Goal: Transaction & Acquisition: Obtain resource

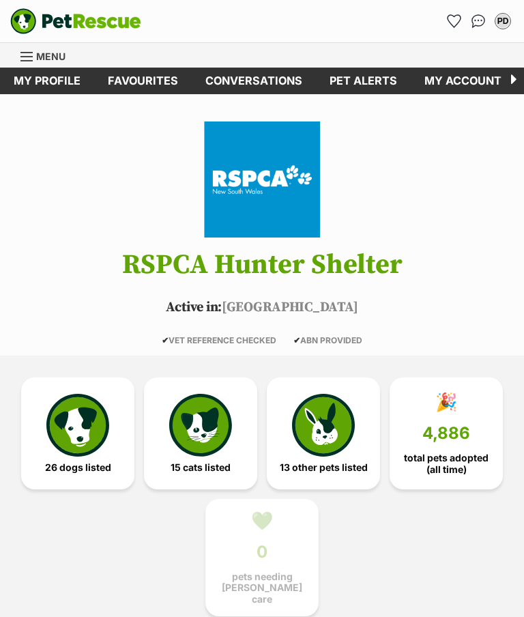
click at [141, 88] on link "Favourites" at bounding box center [143, 81] width 98 height 27
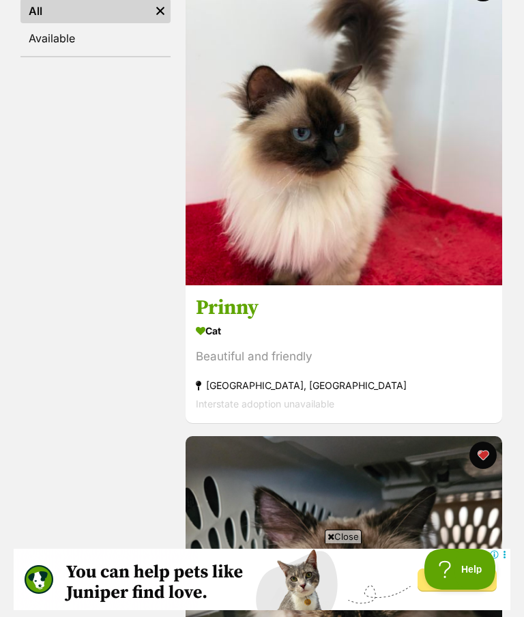
scroll to position [421, 0]
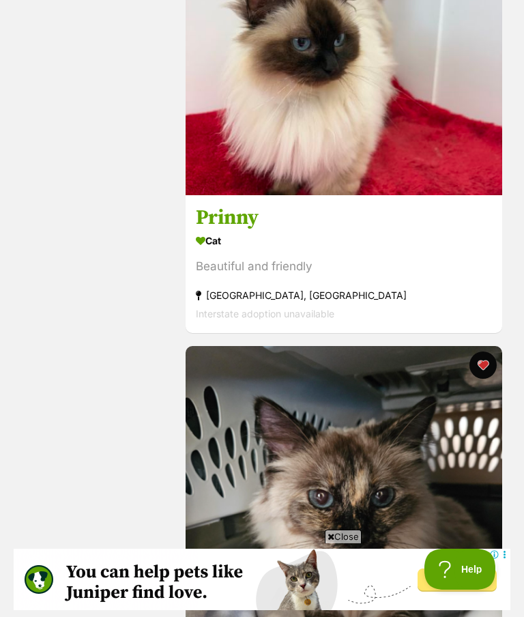
click at [248, 213] on h3 "Prinny" at bounding box center [344, 218] width 296 height 26
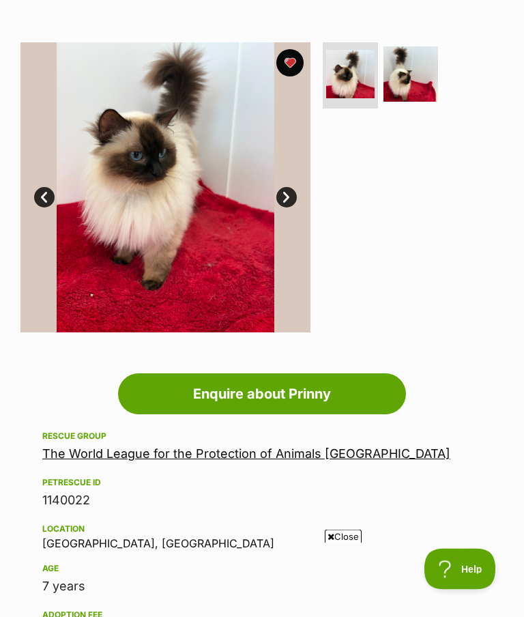
scroll to position [333, 0]
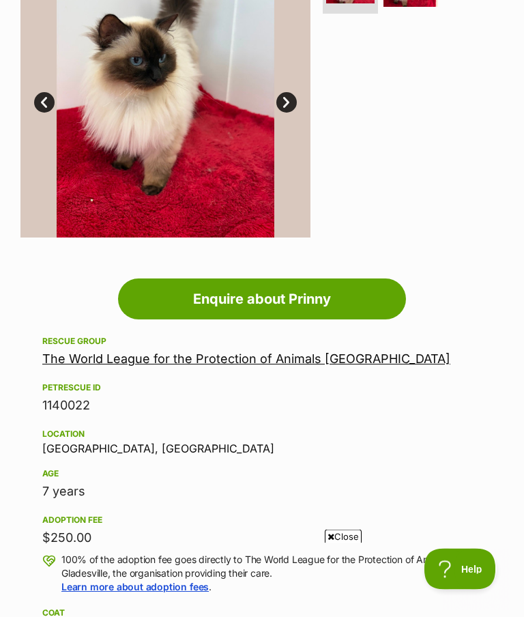
click at [225, 360] on link "The World League for the Protection of Animals [GEOGRAPHIC_DATA]" at bounding box center [246, 359] width 408 height 14
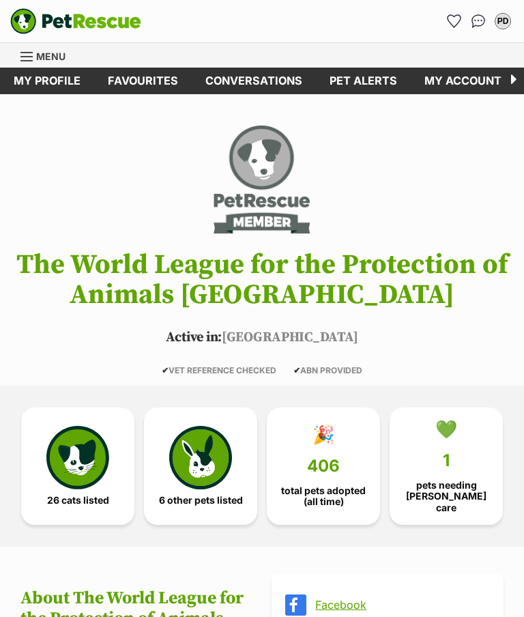
click at [72, 460] on img at bounding box center [77, 457] width 63 height 63
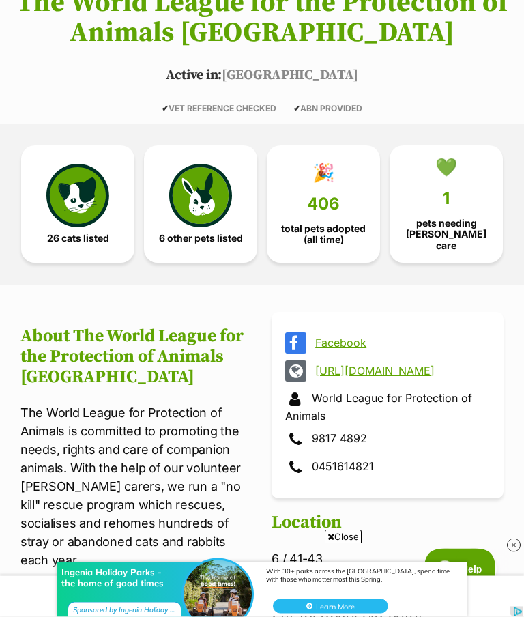
scroll to position [262, 0]
click at [331, 199] on span "406" at bounding box center [323, 204] width 33 height 19
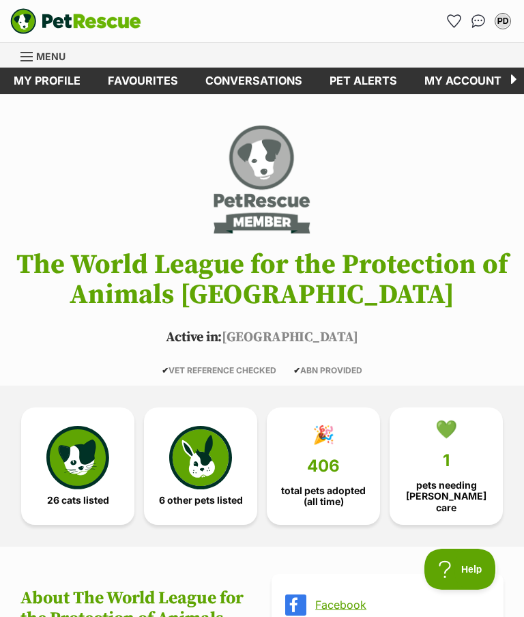
click at [139, 76] on link "Favourites" at bounding box center [143, 81] width 98 height 27
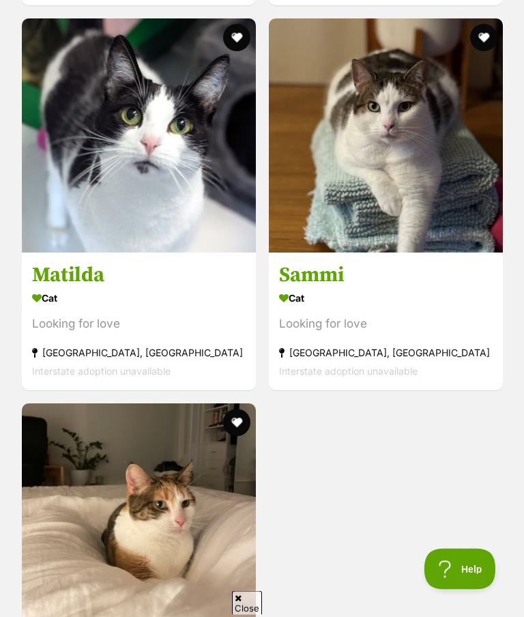
scroll to position [10325, 0]
